Goal: Navigation & Orientation: Go to known website

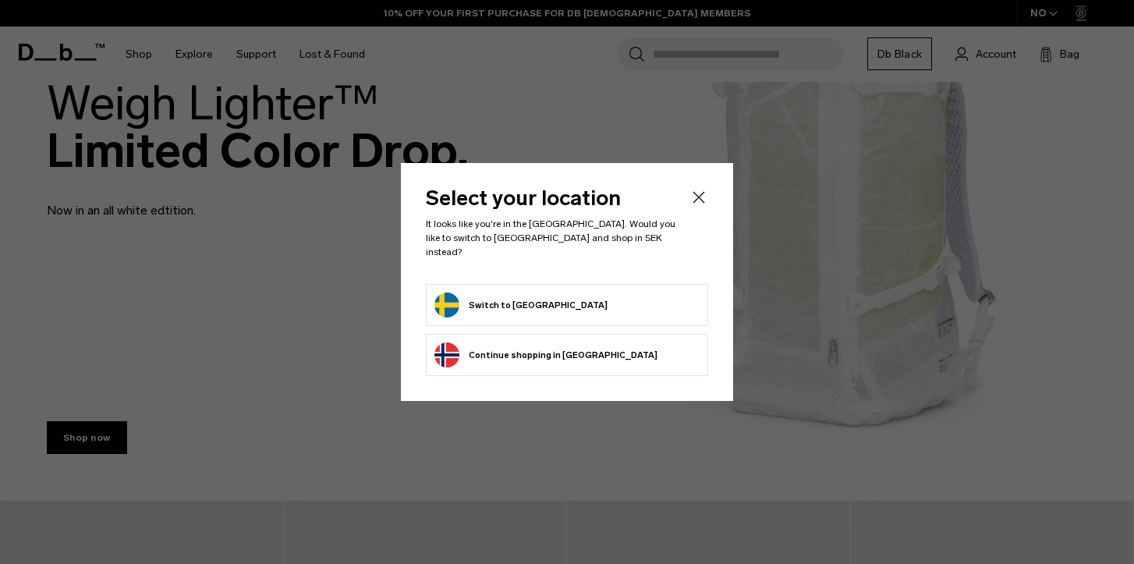
click at [605, 300] on form "Switch to Sweden" at bounding box center [566, 305] width 265 height 25
click at [500, 300] on button "Switch to Sweden" at bounding box center [520, 305] width 173 height 25
